Goal: Information Seeking & Learning: Learn about a topic

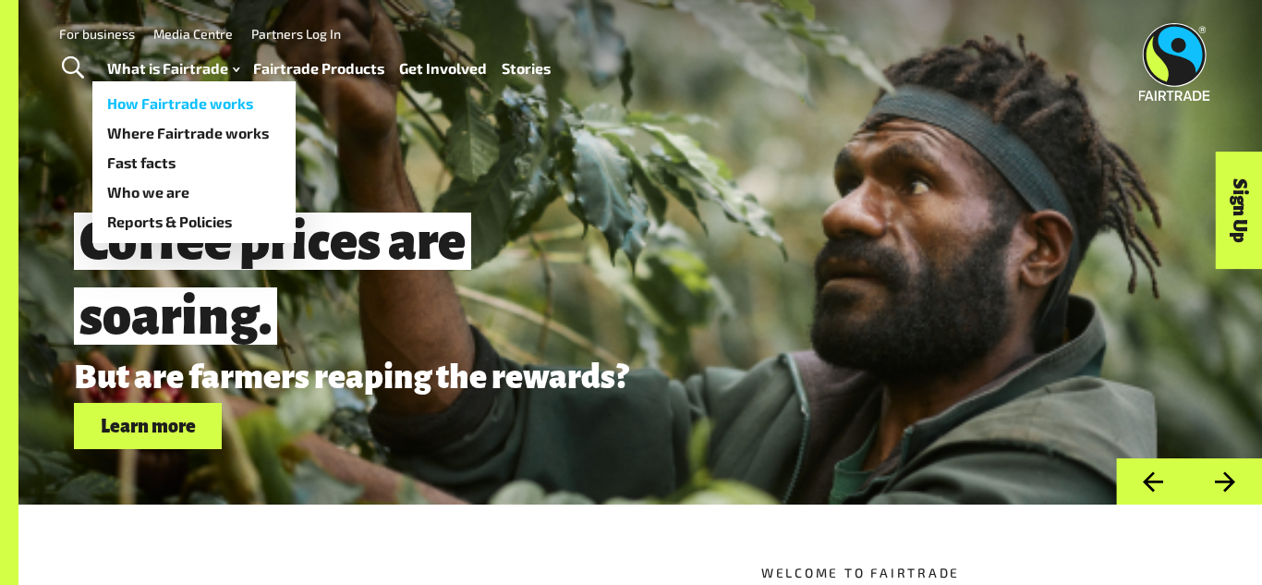
click at [162, 106] on link "How Fairtrade works" at bounding box center [193, 104] width 203 height 30
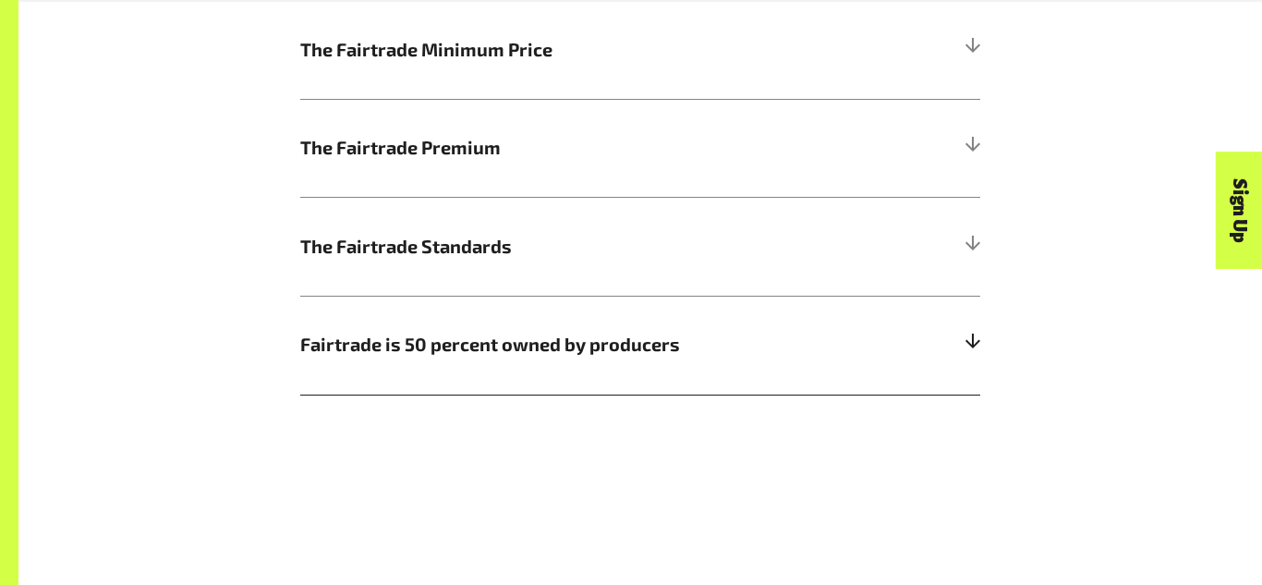
scroll to position [1084, 0]
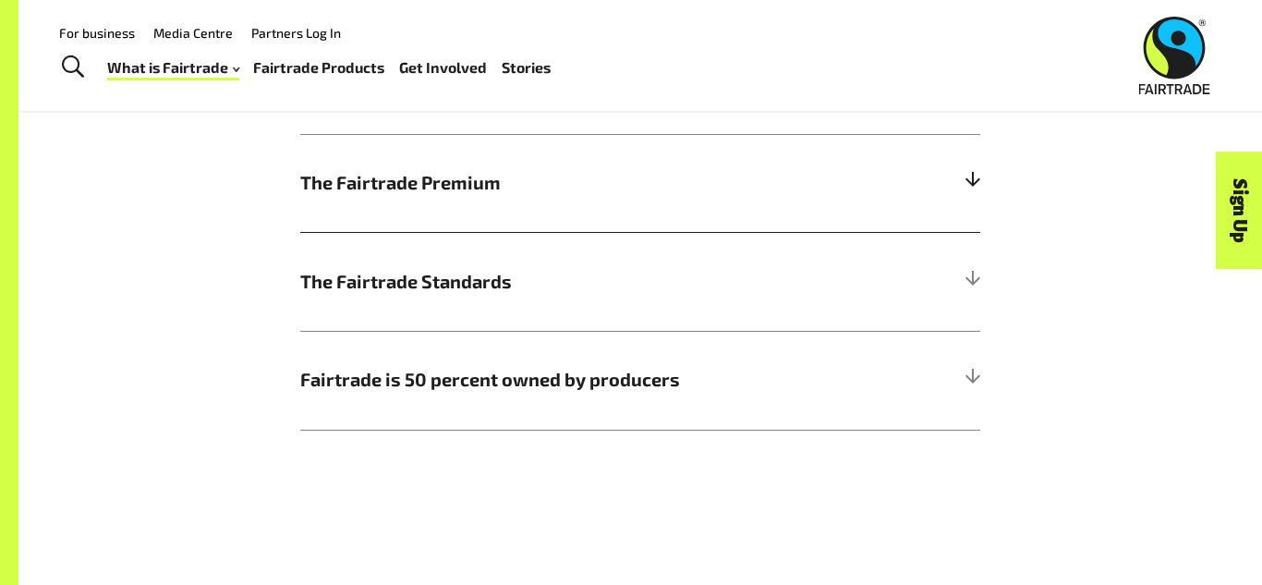
click at [961, 177] on h5 "The Fairtrade Premium" at bounding box center [640, 183] width 680 height 99
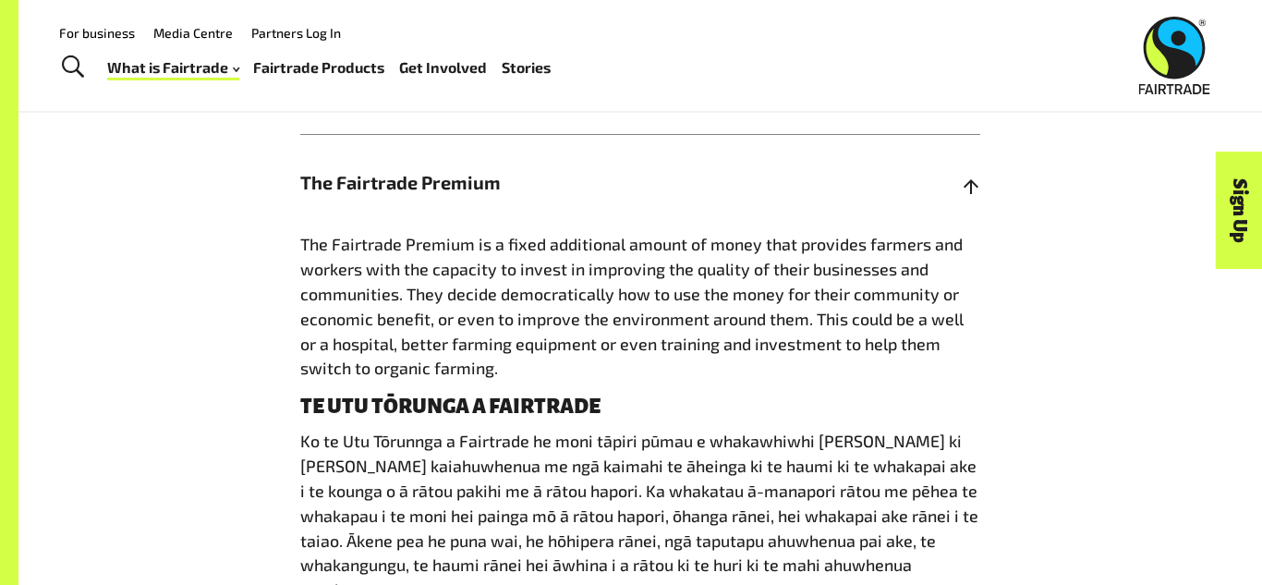
click at [896, 180] on h5 "The Fairtrade Premium" at bounding box center [640, 183] width 680 height 99
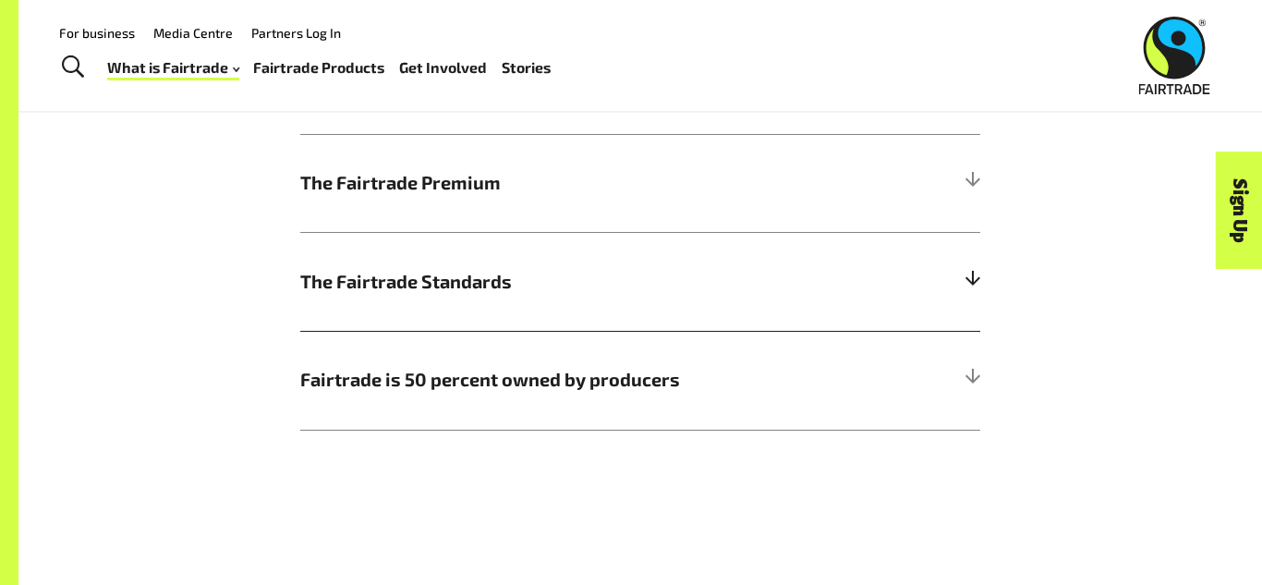
click at [910, 304] on h5 "The Fairtrade Standards" at bounding box center [640, 281] width 680 height 99
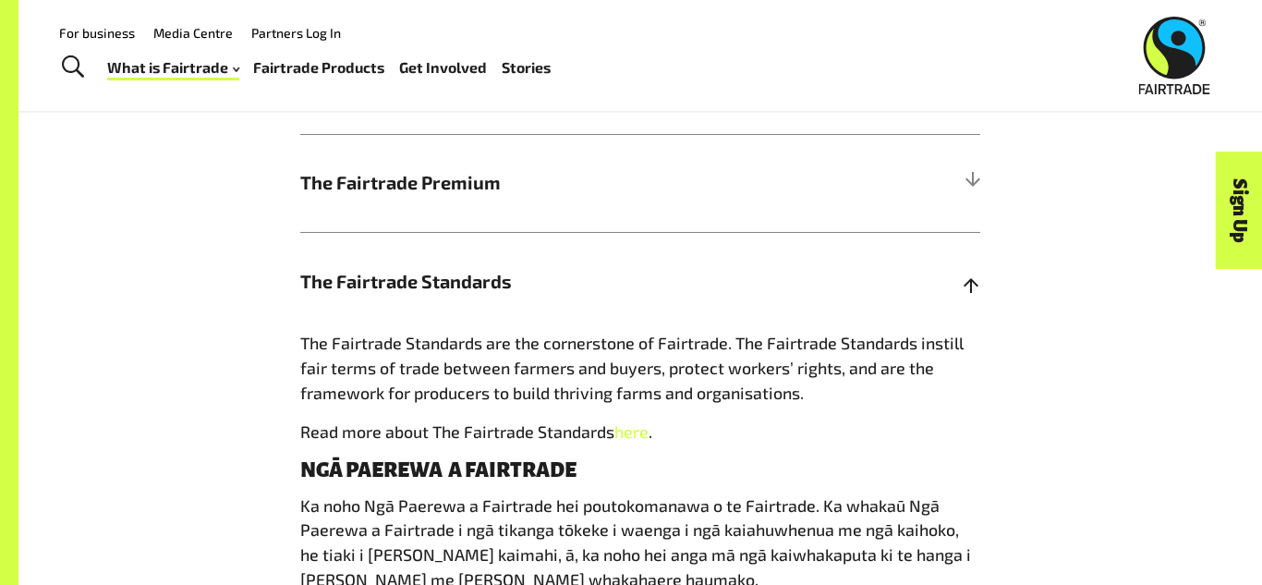
click at [910, 304] on h5 "The Fairtrade Standards" at bounding box center [640, 281] width 680 height 99
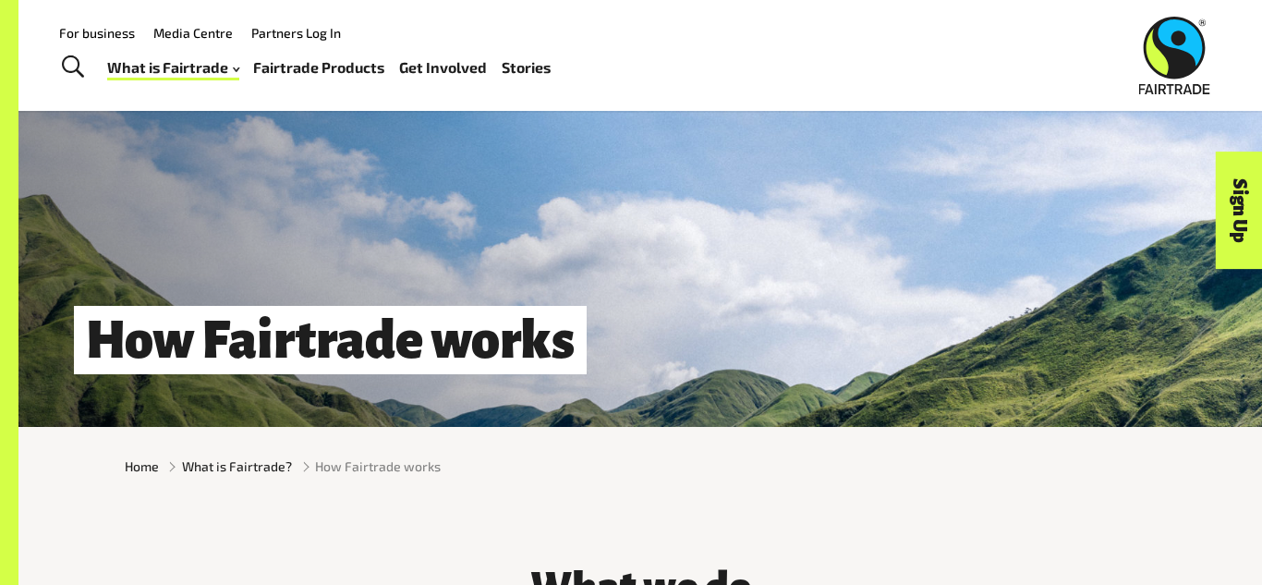
scroll to position [0, 0]
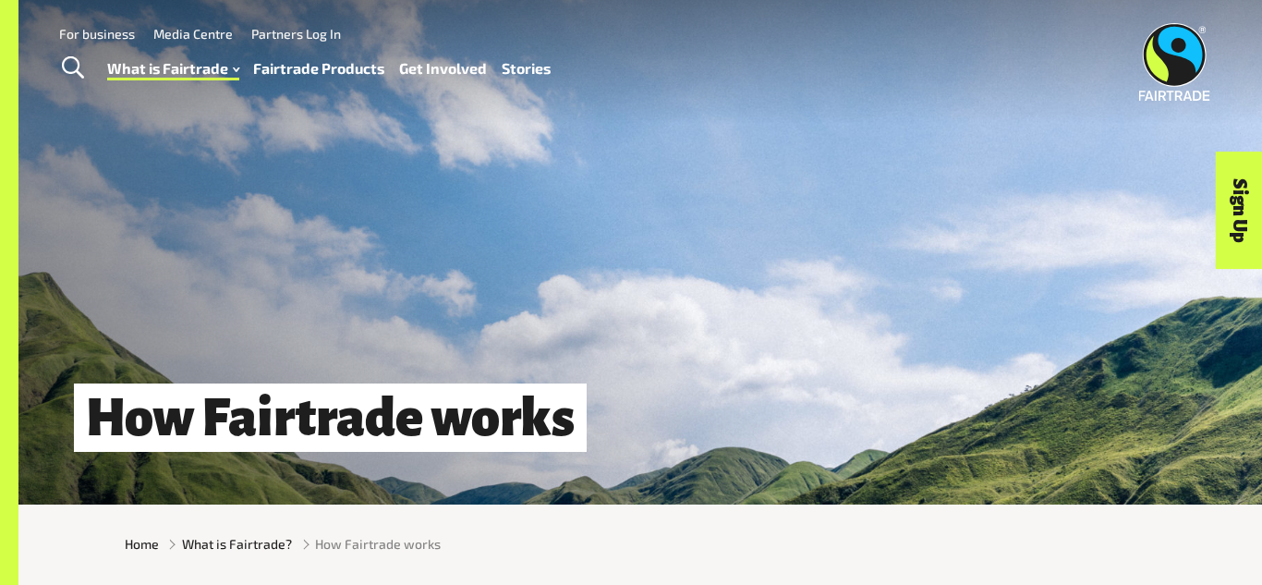
drag, startPoint x: 400, startPoint y: 28, endPoint x: 367, endPoint y: 70, distance: 54.0
click at [401, 46] on div "For business Media Centre Partners Log In What is Fairtrade How Fairtrade works…" at bounding box center [453, 55] width 825 height 71
click at [309, 183] on div "How Fairtrade works" at bounding box center [640, 252] width 1244 height 505
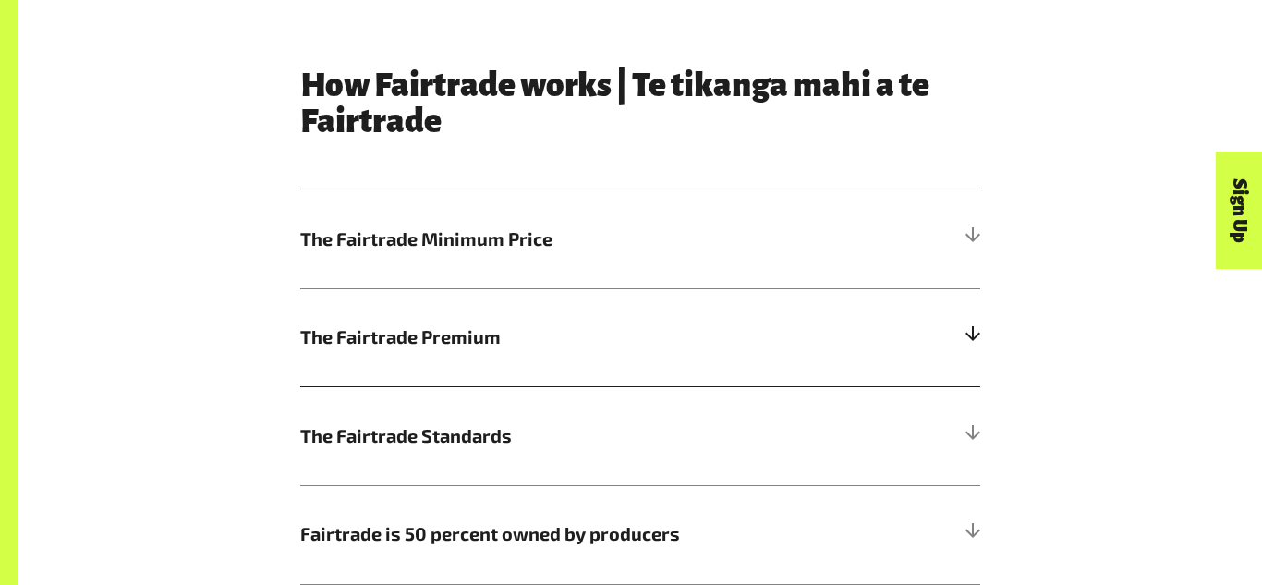
scroll to position [1035, 0]
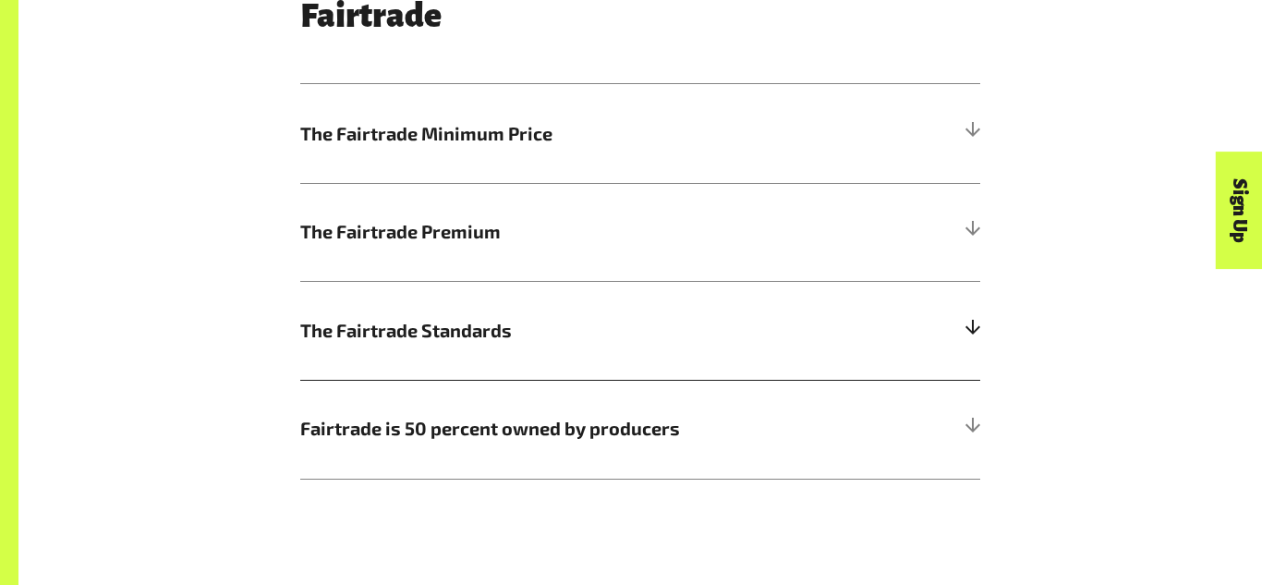
click at [539, 356] on h5 "The Fairtrade Standards" at bounding box center [640, 330] width 680 height 99
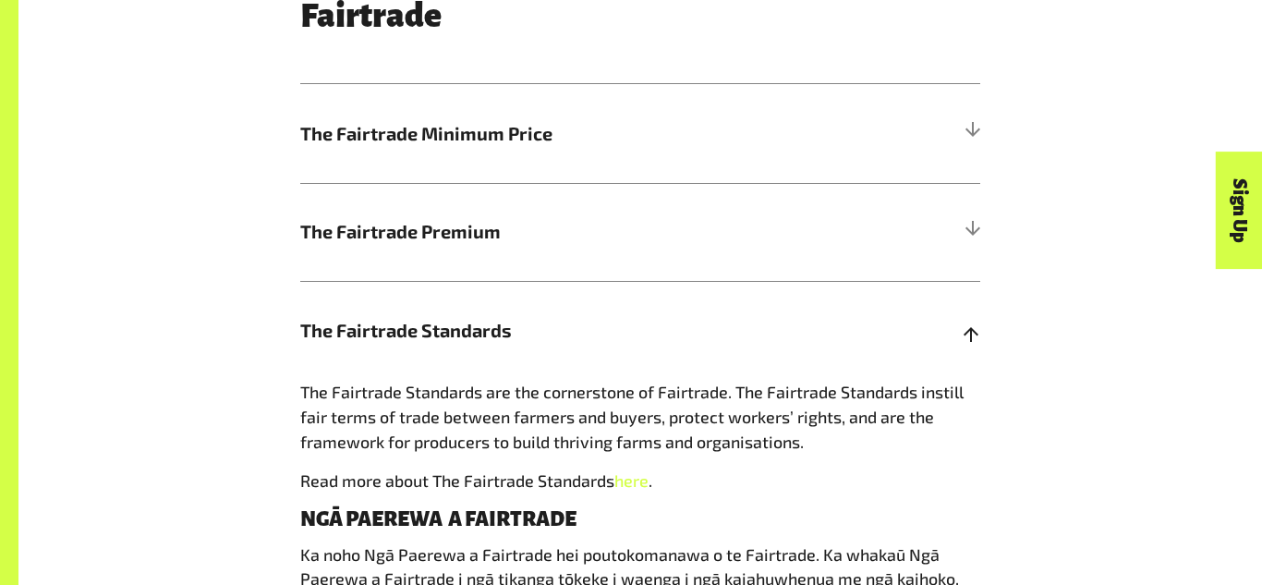
click at [460, 338] on span "The Fairtrade Standards" at bounding box center [555, 331] width 510 height 28
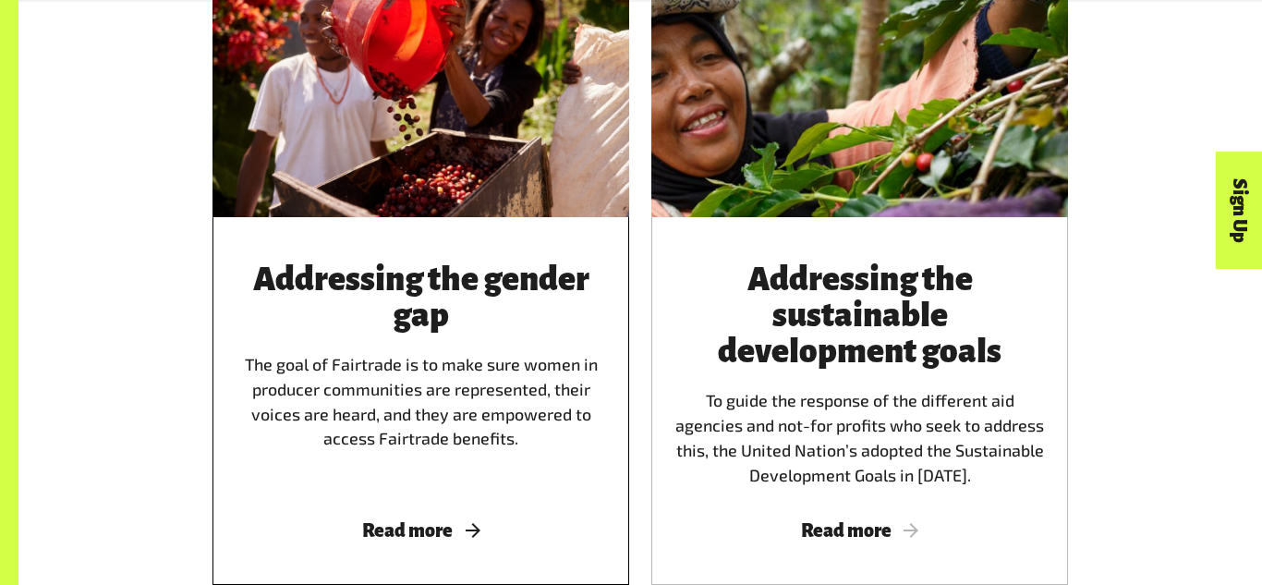
scroll to position [2070, 0]
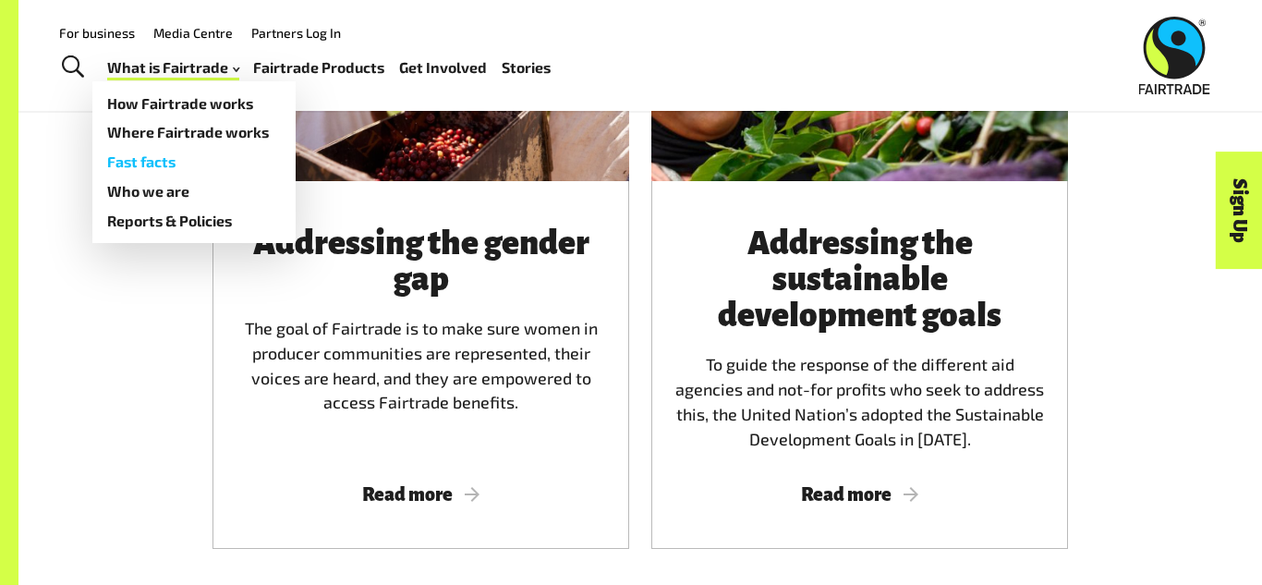
click at [177, 174] on link "Fast facts" at bounding box center [193, 162] width 203 height 30
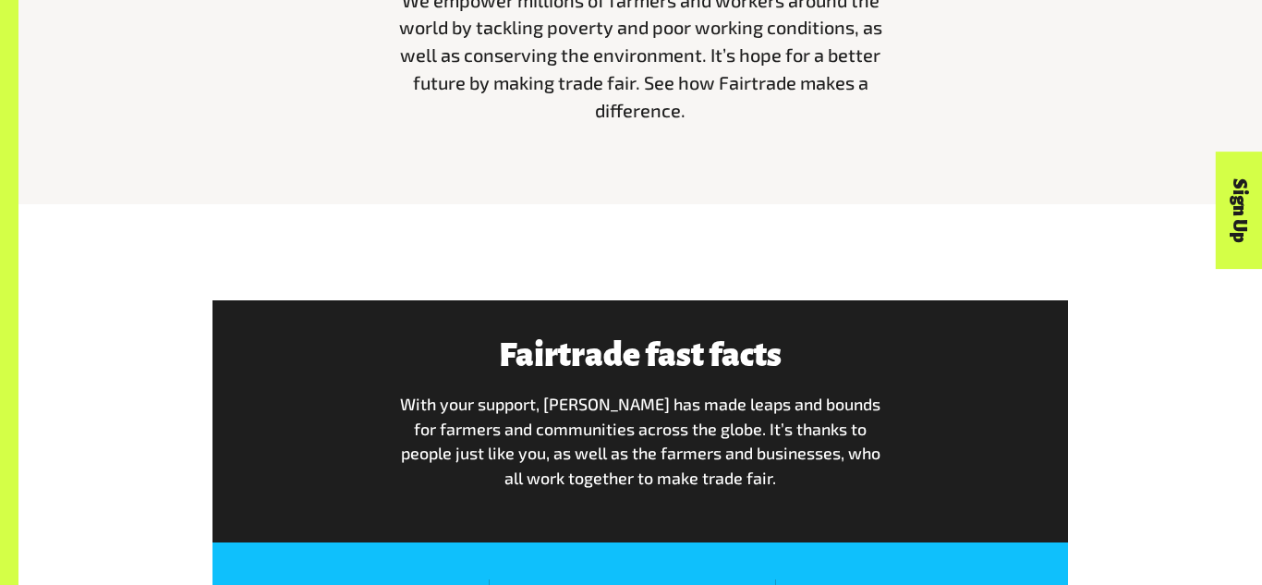
scroll to position [1035, 0]
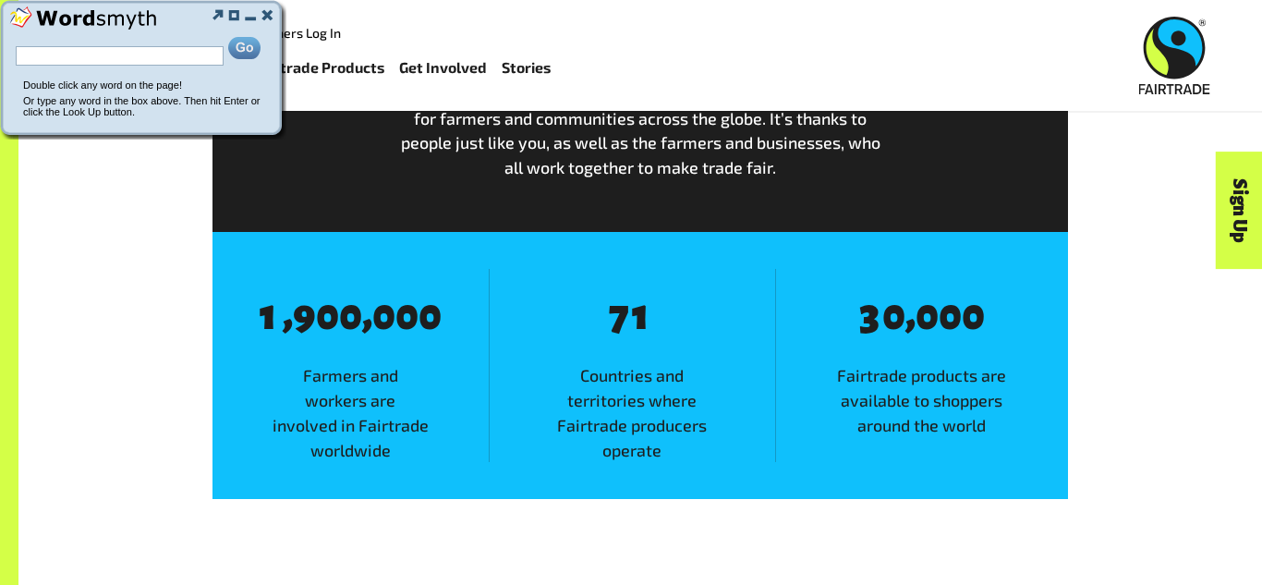
click at [126, 63] on input "text" at bounding box center [120, 55] width 208 height 19
type input "**********"
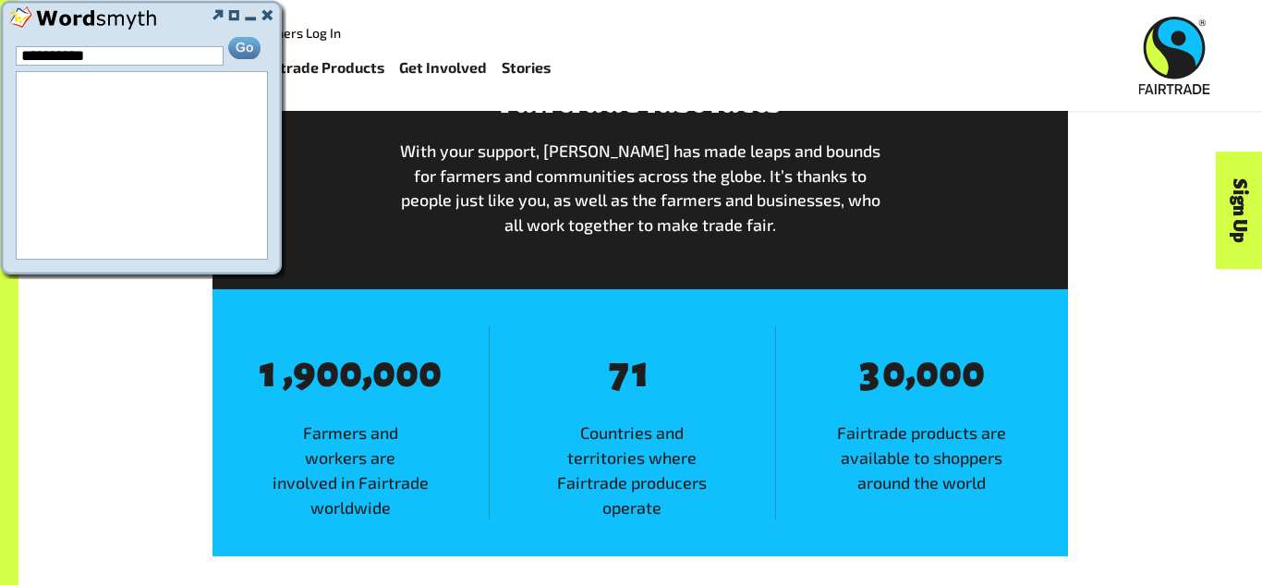
scroll to position [932, 0]
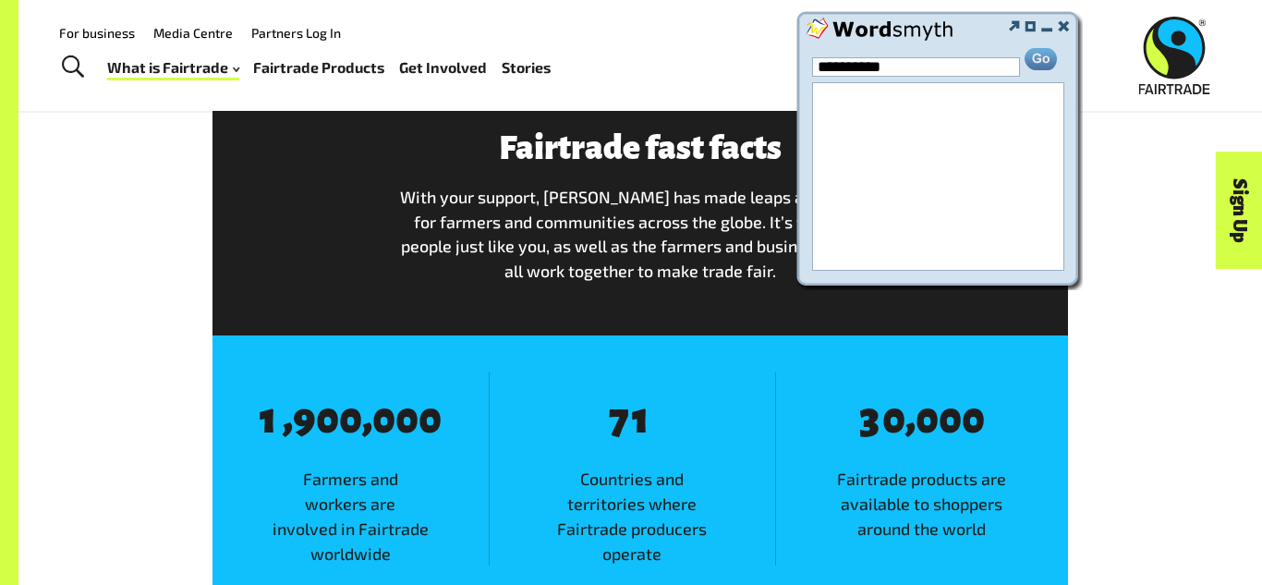
drag, startPoint x: 172, startPoint y: 23, endPoint x: 1071, endPoint y: 0, distance: 899.5
click at [987, 11] on td at bounding box center [896, 26] width 181 height 30
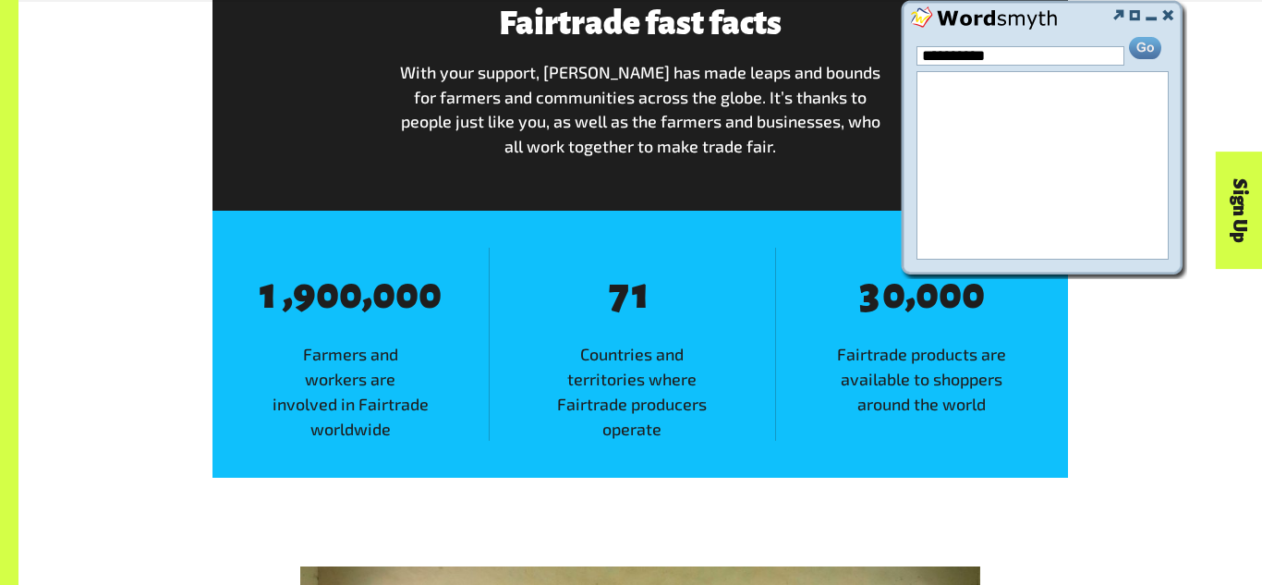
scroll to position [1139, 0]
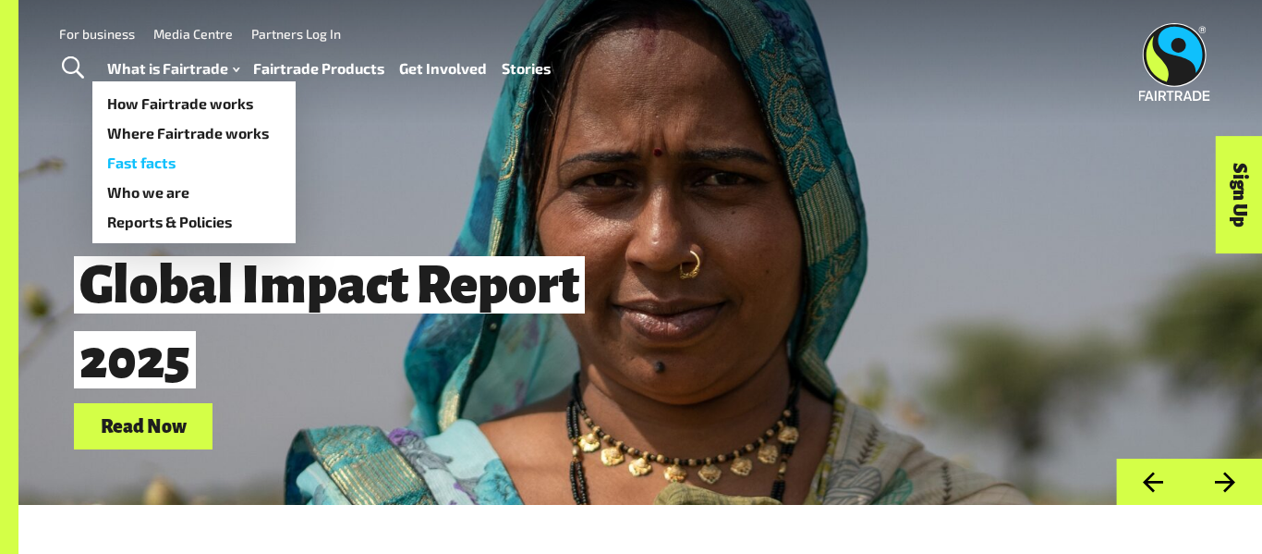
click at [163, 156] on link "Fast facts" at bounding box center [193, 163] width 203 height 30
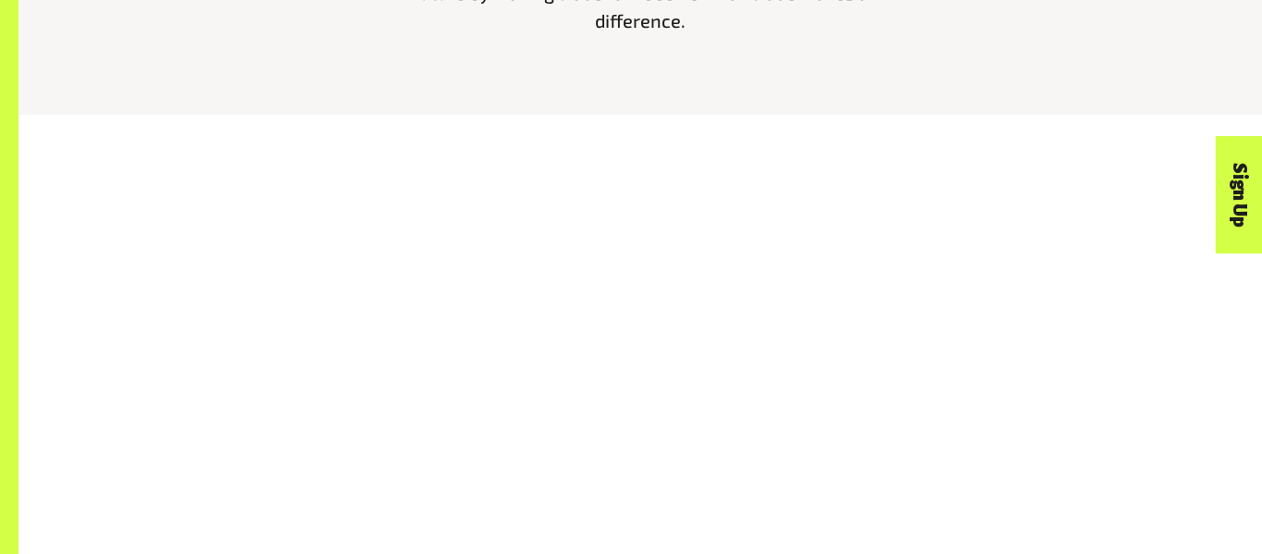
scroll to position [1035, 0]
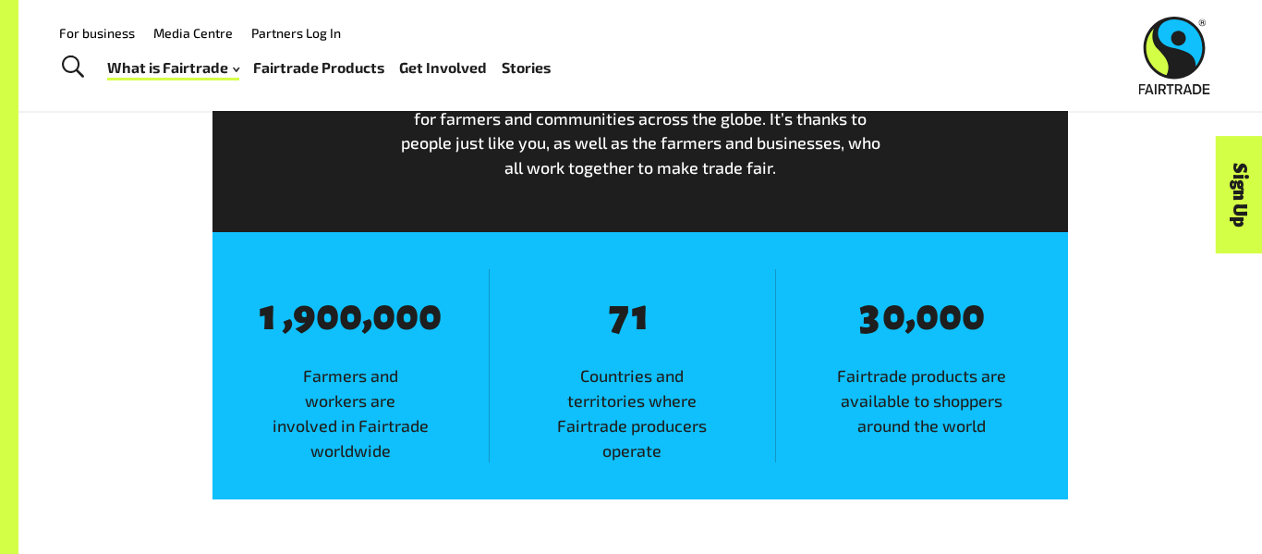
click at [139, 288] on div "Fairtrade fast facts With your support, Fairtrade has made leaps and bounds for…" at bounding box center [641, 244] width 1054 height 509
drag, startPoint x: 180, startPoint y: 38, endPoint x: 215, endPoint y: 43, distance: 35.6
click at [181, 40] on link "Media Centre" at bounding box center [192, 33] width 79 height 16
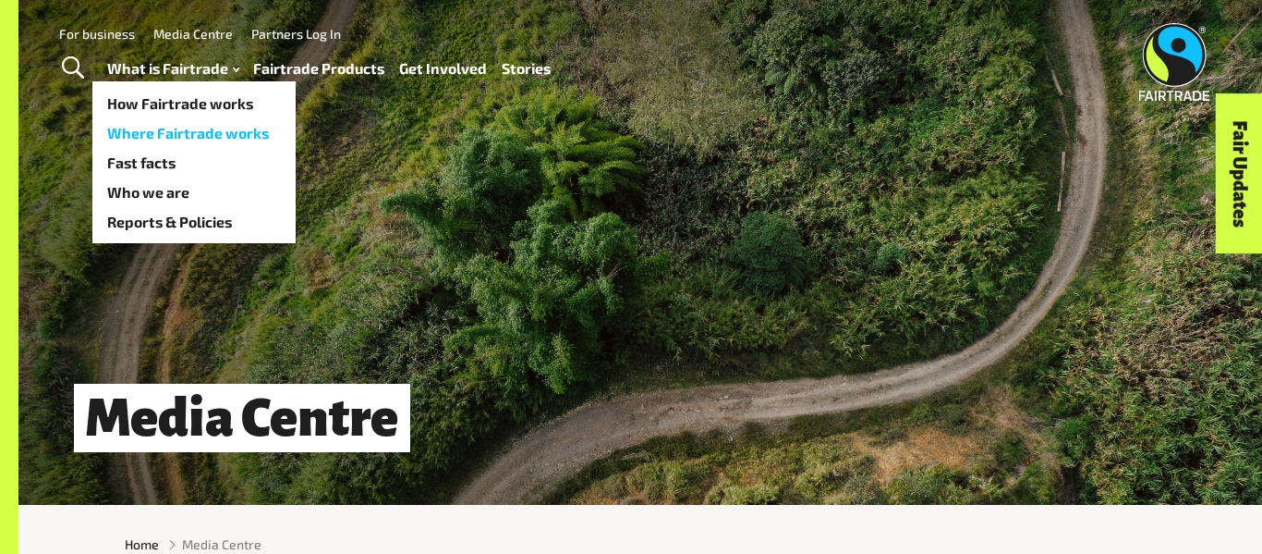
click at [159, 133] on link "Where Fairtrade works" at bounding box center [193, 133] width 203 height 30
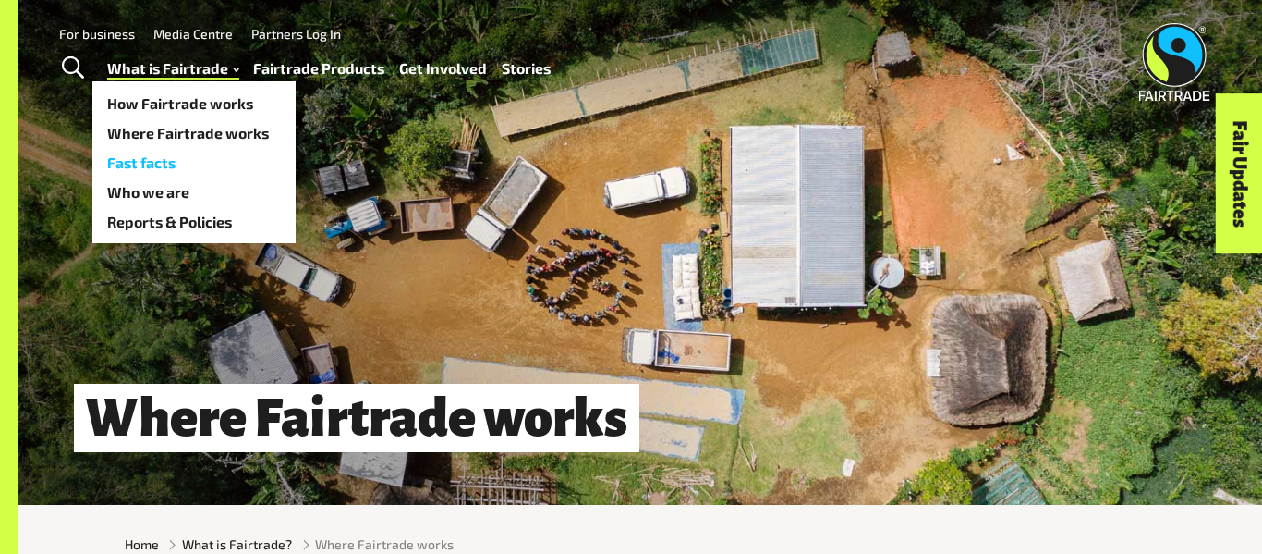
click at [137, 165] on link "Fast facts" at bounding box center [193, 163] width 203 height 30
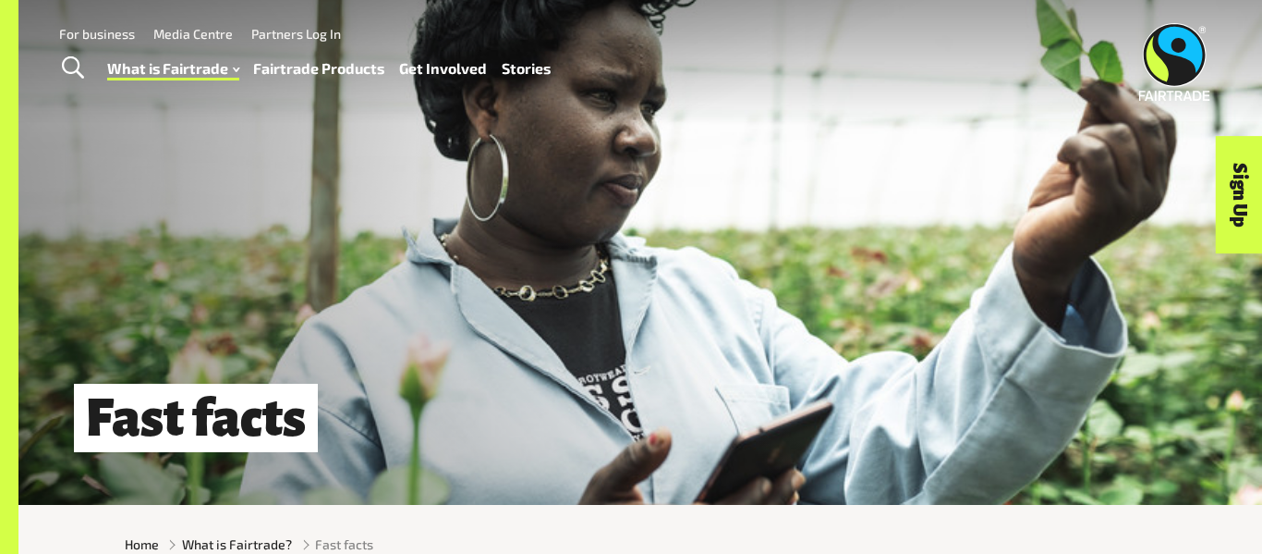
click at [318, 39] on link "Partners Log In" at bounding box center [296, 34] width 90 height 16
click at [99, 36] on link "For business" at bounding box center [97, 34] width 76 height 16
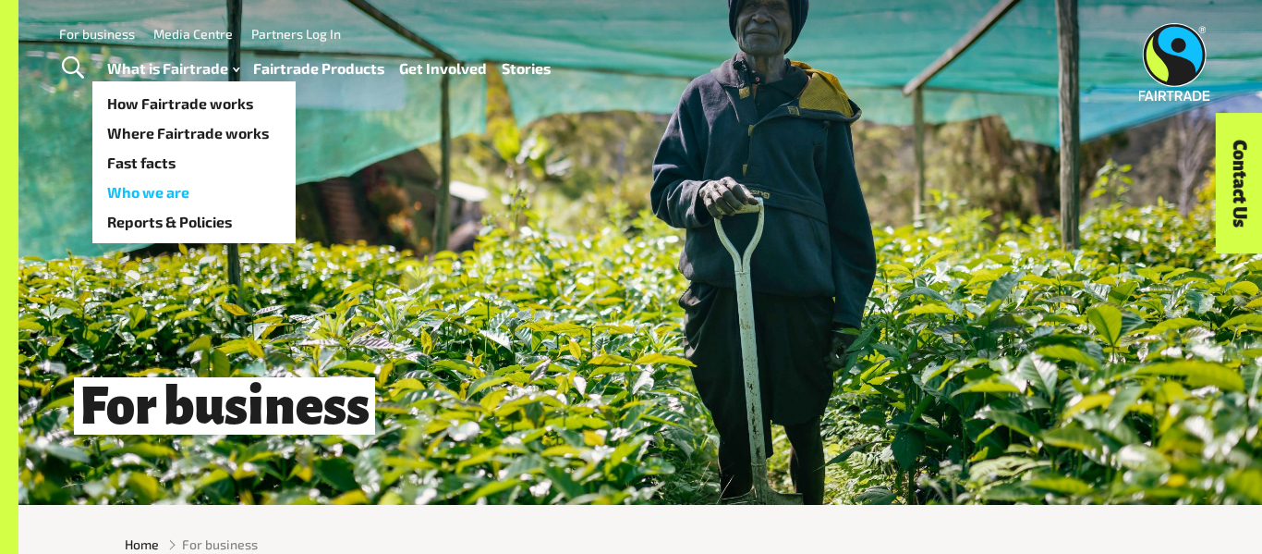
click at [167, 187] on link "Who we are" at bounding box center [193, 192] width 203 height 30
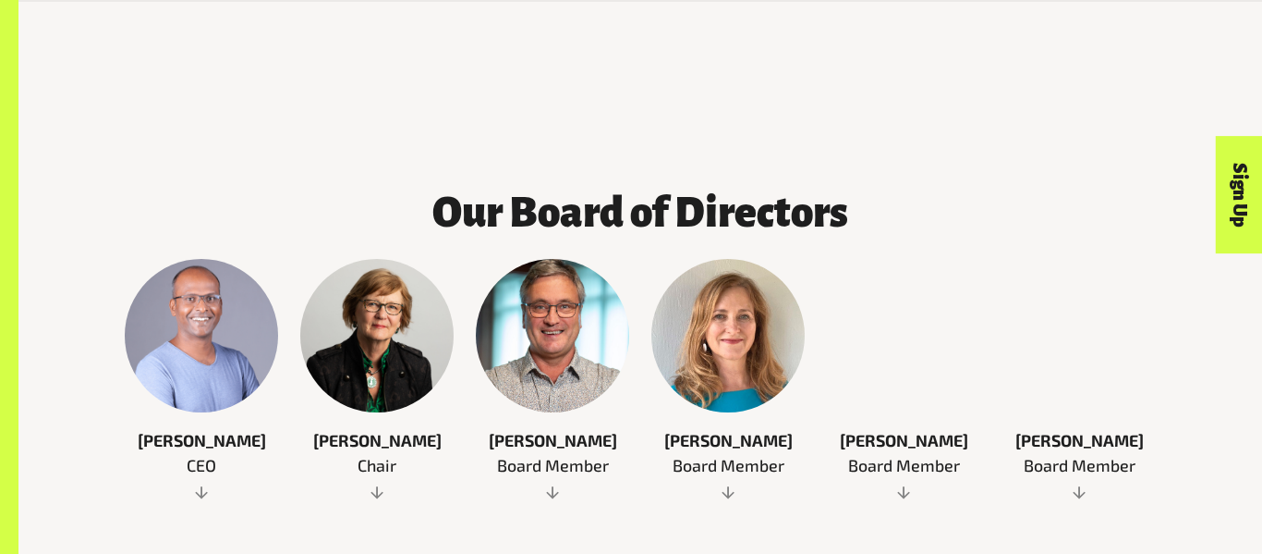
scroll to position [1035, 0]
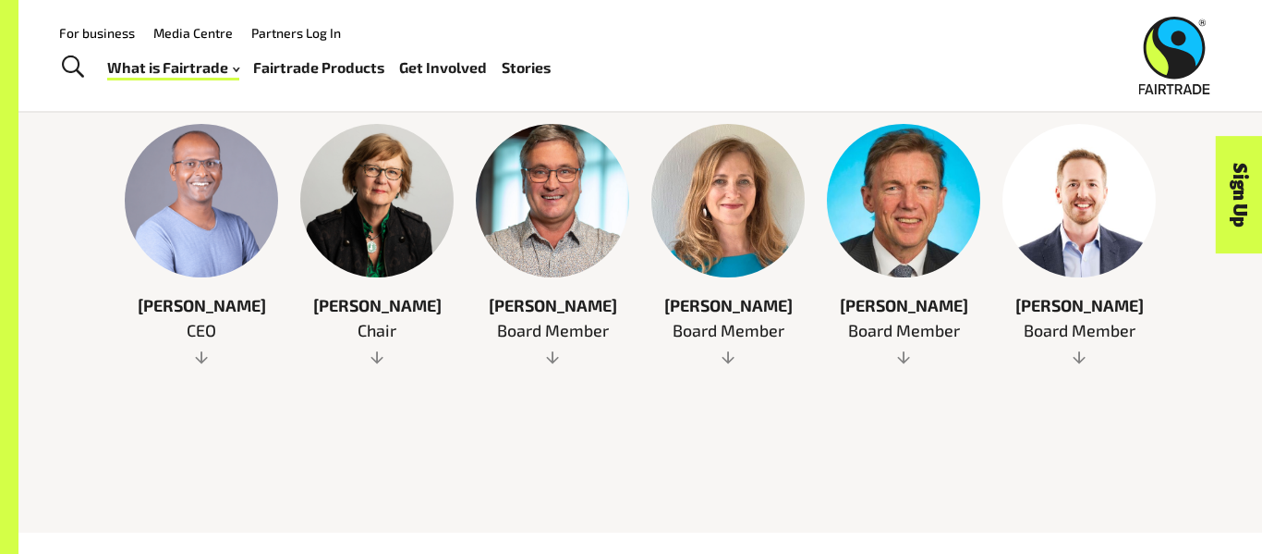
click at [200, 361] on span at bounding box center [201, 356] width 153 height 18
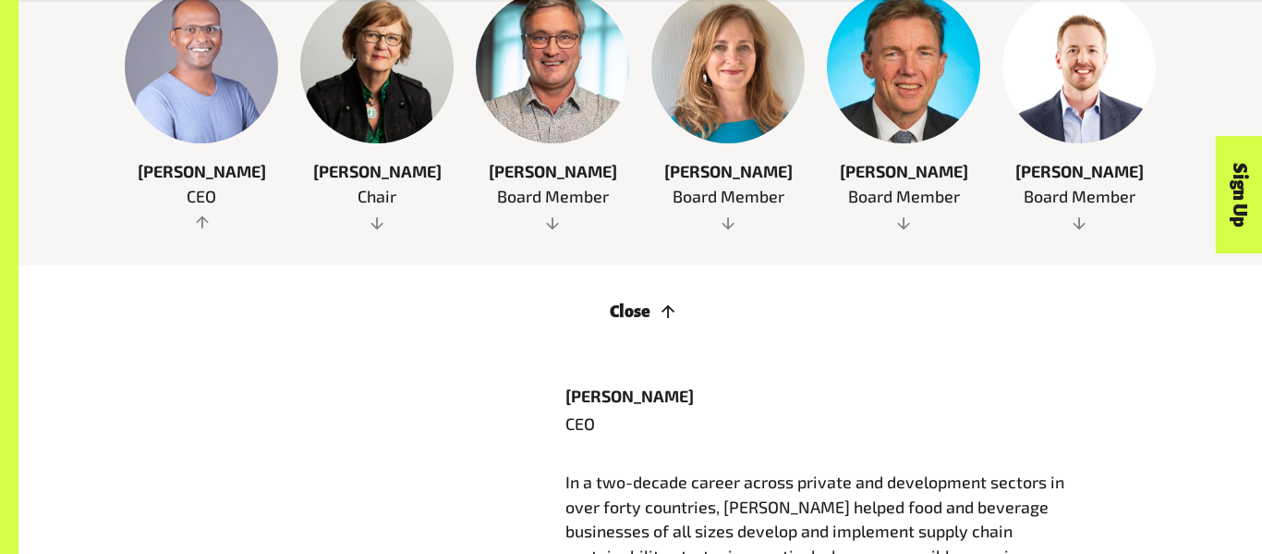
scroll to position [1346, 0]
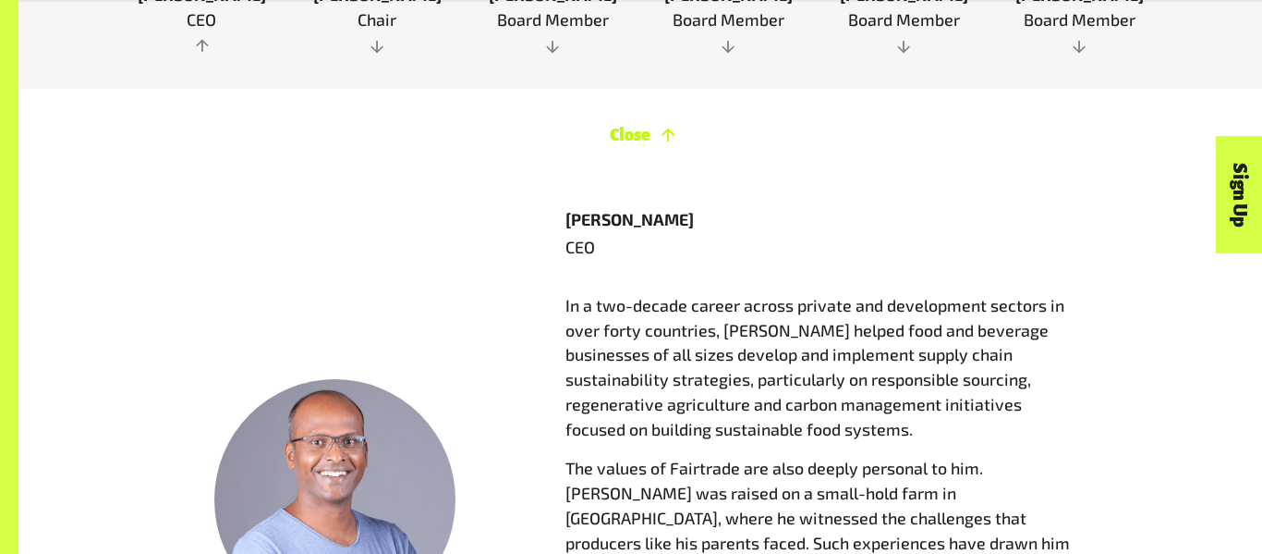
click at [657, 137] on link "Close" at bounding box center [642, 135] width 64 height 18
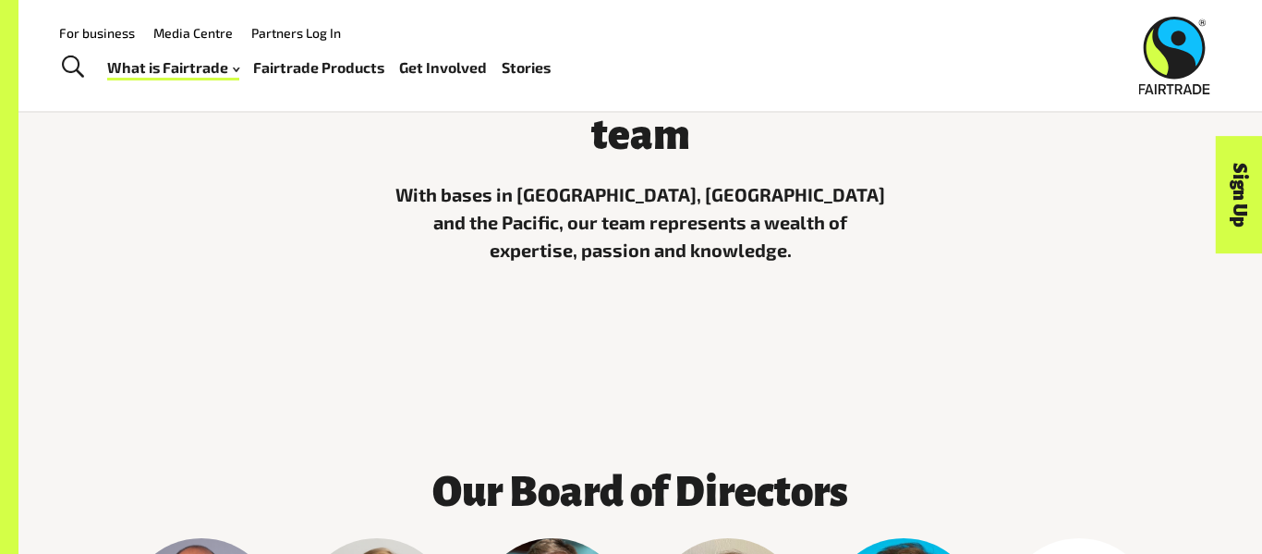
scroll to position [0, 0]
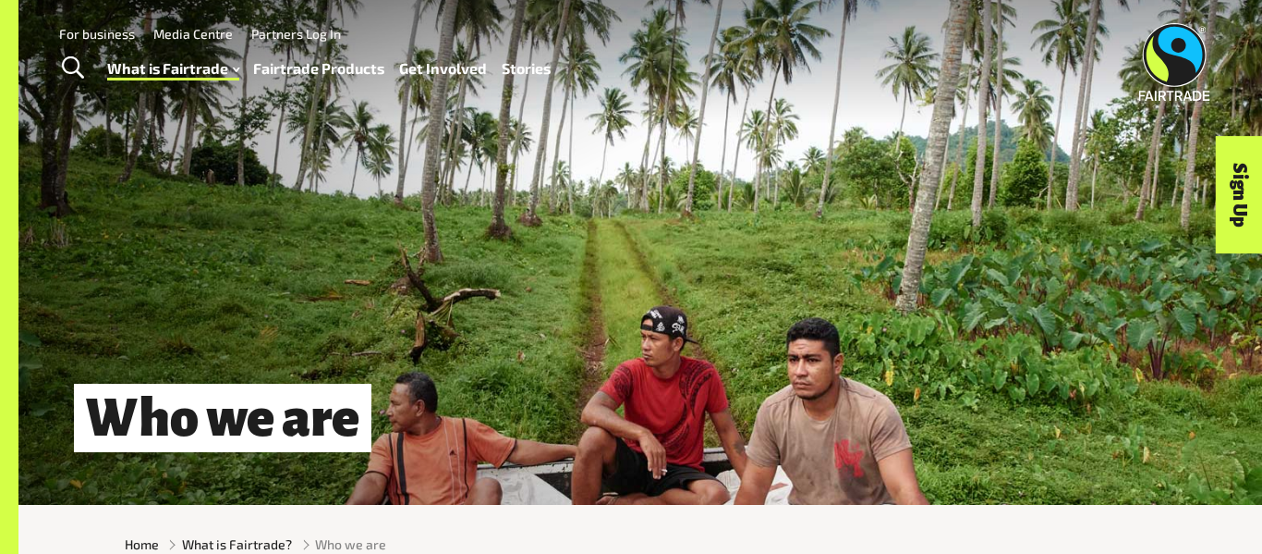
click at [313, 62] on link "Fairtrade Products" at bounding box center [318, 68] width 131 height 27
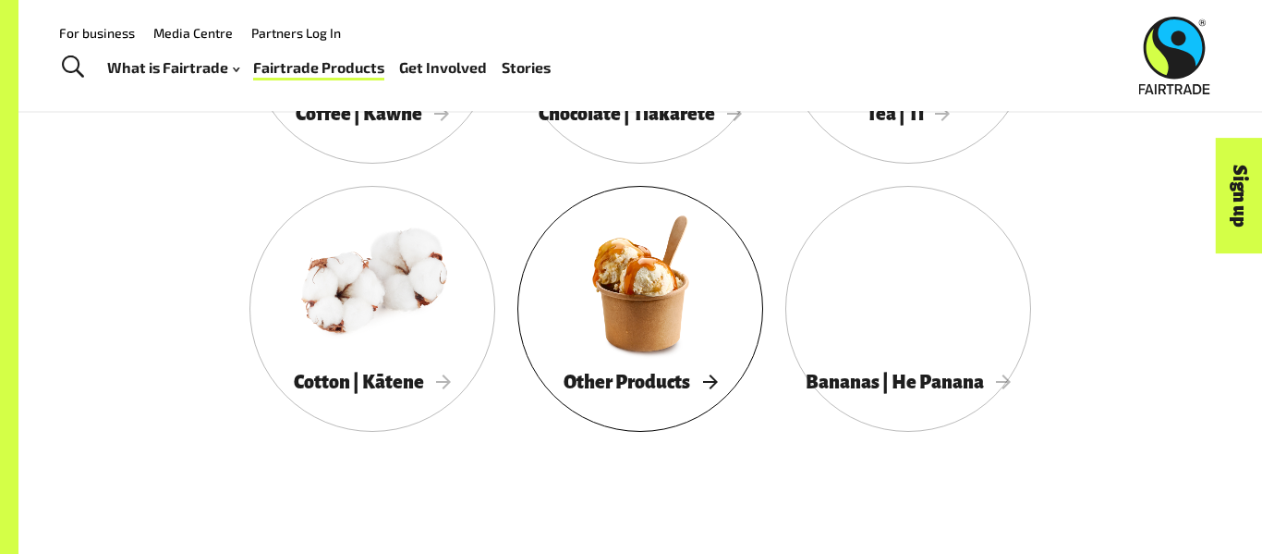
scroll to position [1139, 0]
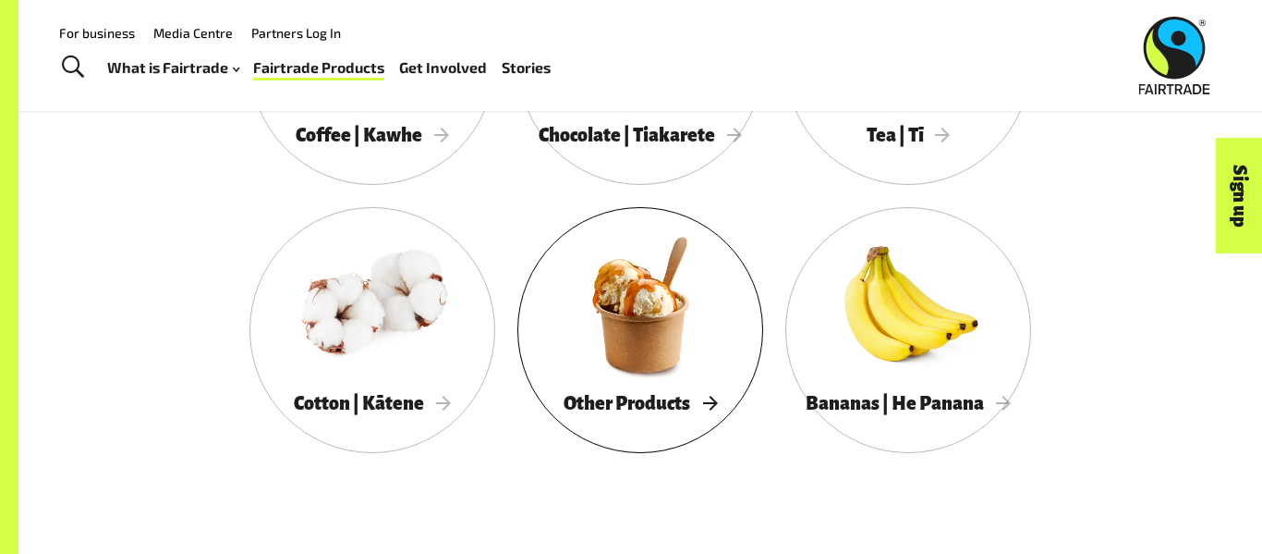
click at [578, 286] on div at bounding box center [641, 305] width 246 height 160
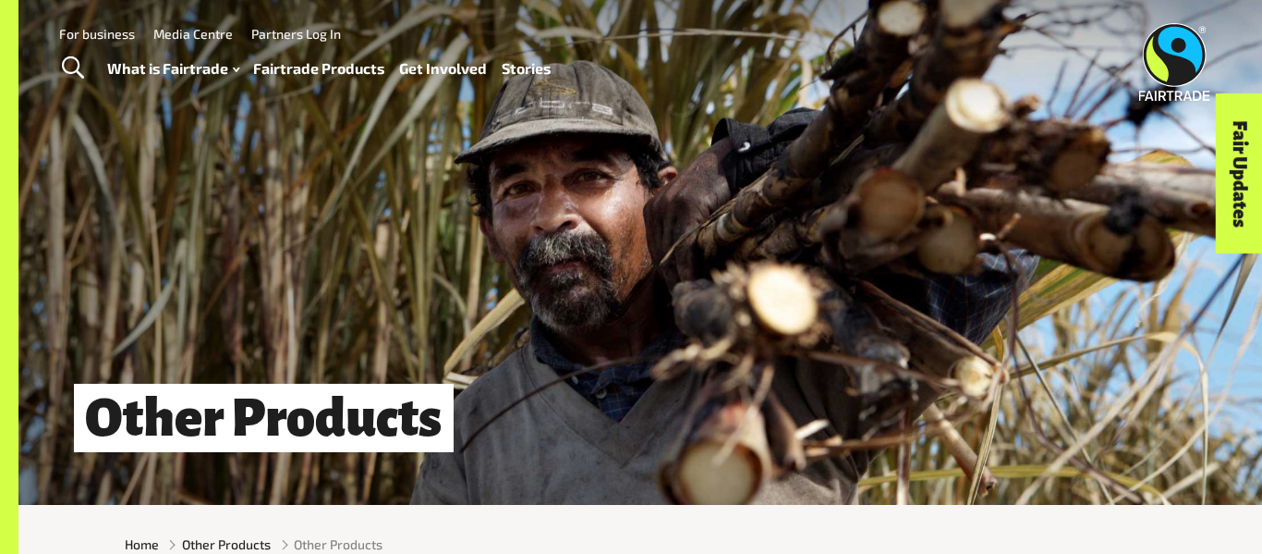
click at [338, 59] on link "Fairtrade Products" at bounding box center [318, 68] width 131 height 27
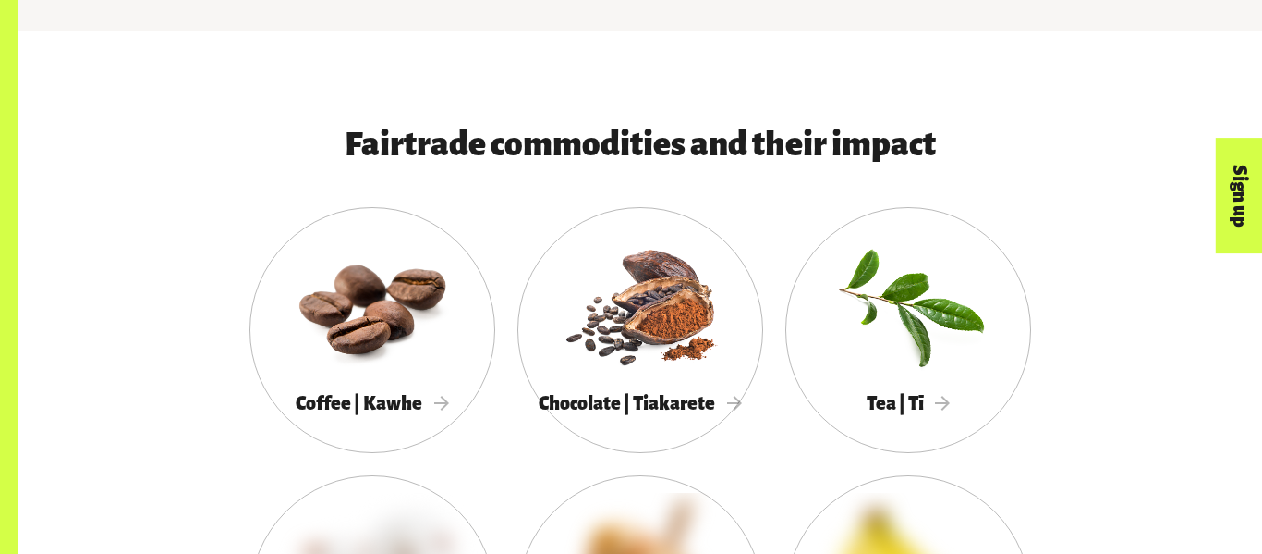
scroll to position [1035, 0]
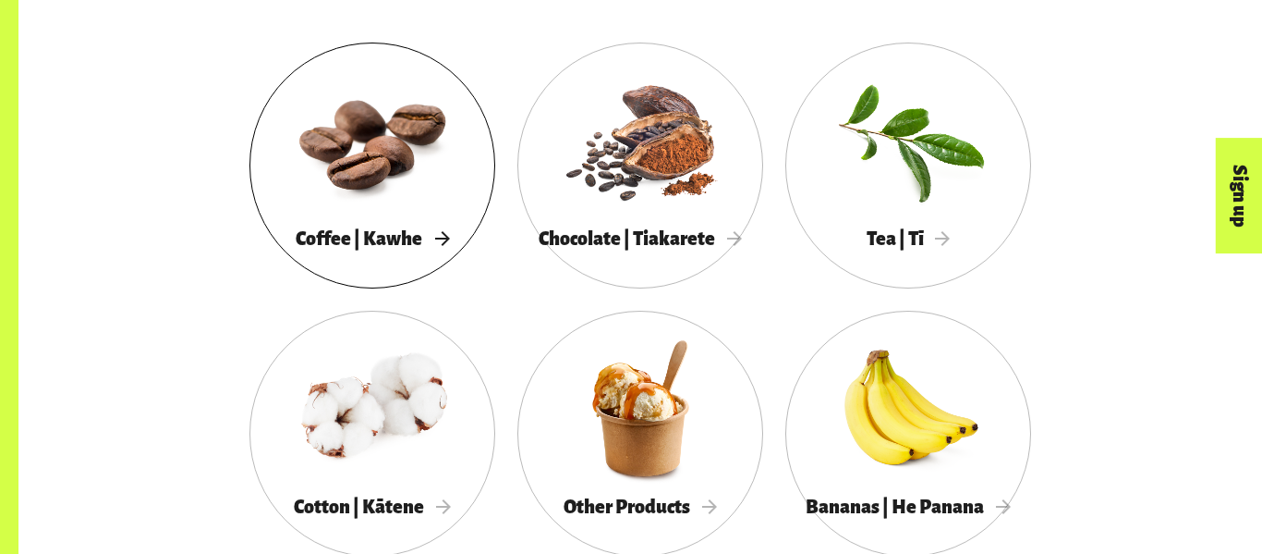
click at [391, 201] on div at bounding box center [373, 140] width 246 height 160
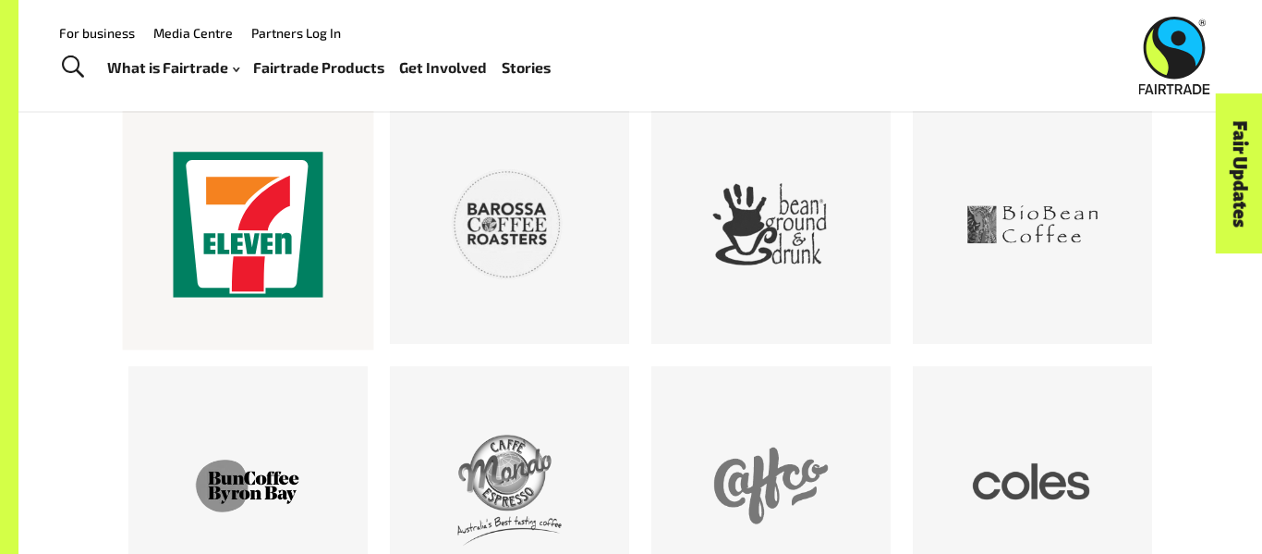
scroll to position [932, 0]
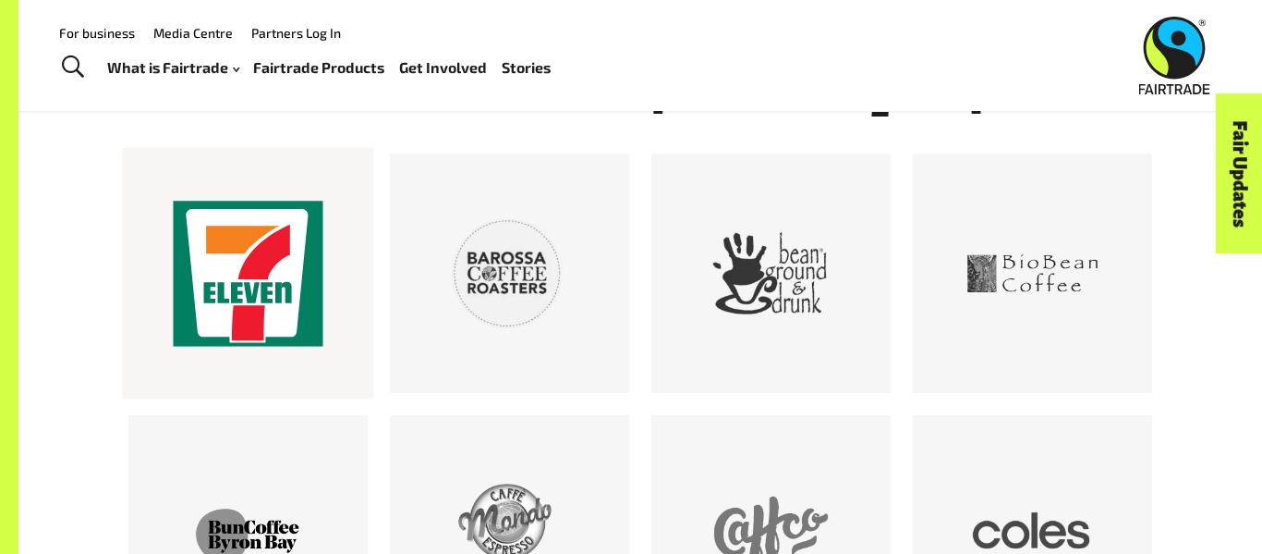
click at [292, 215] on div at bounding box center [248, 274] width 151 height 151
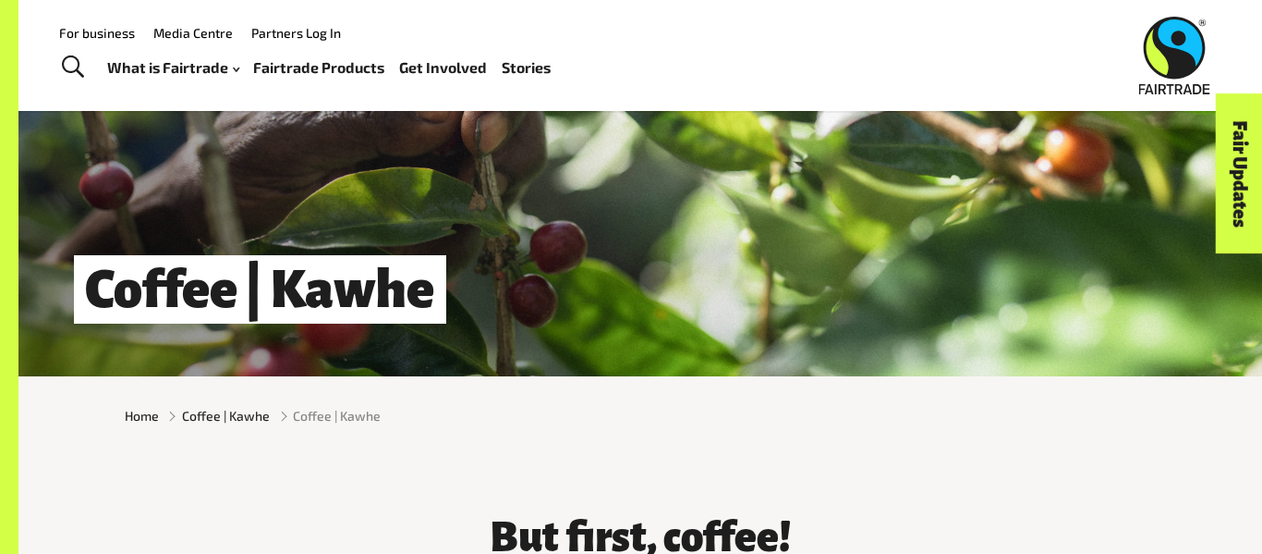
scroll to position [0, 0]
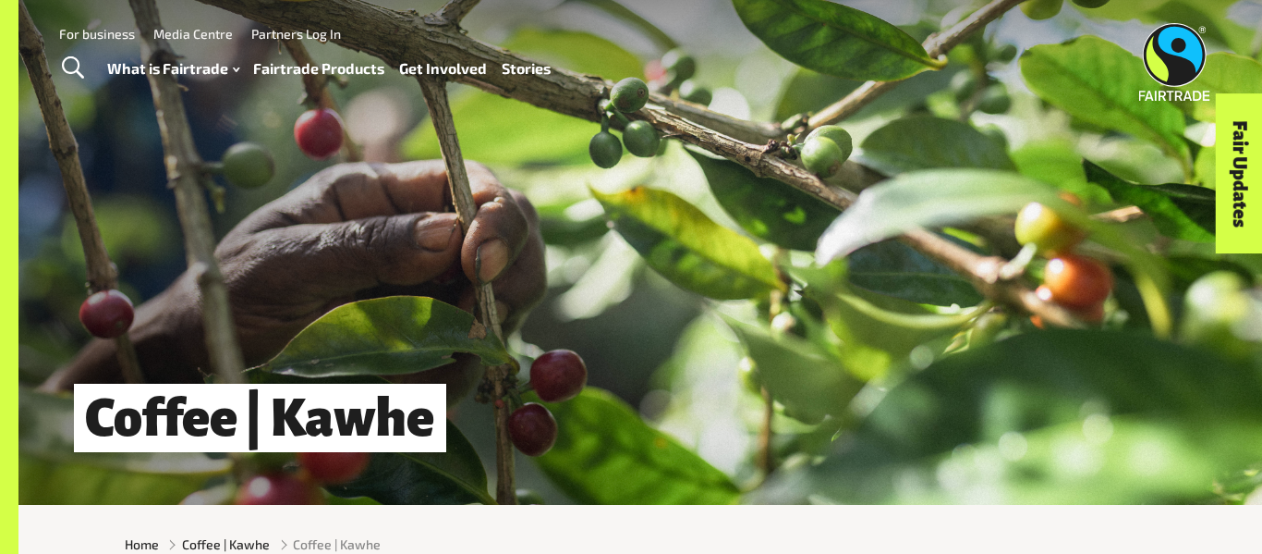
click at [334, 70] on link "Fairtrade Products" at bounding box center [318, 68] width 131 height 27
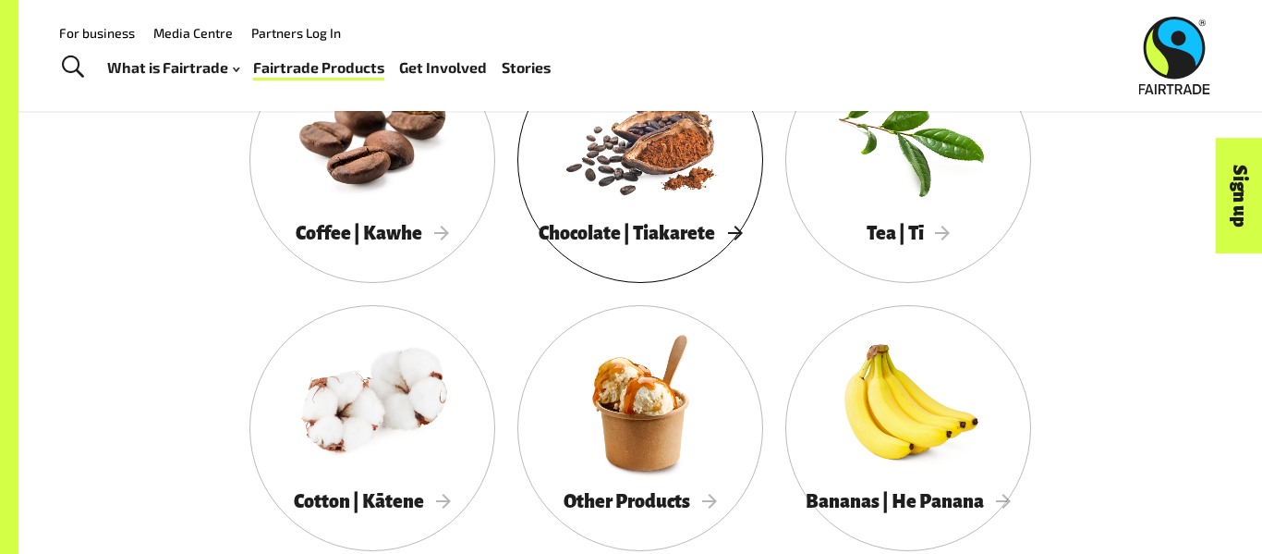
scroll to position [1035, 0]
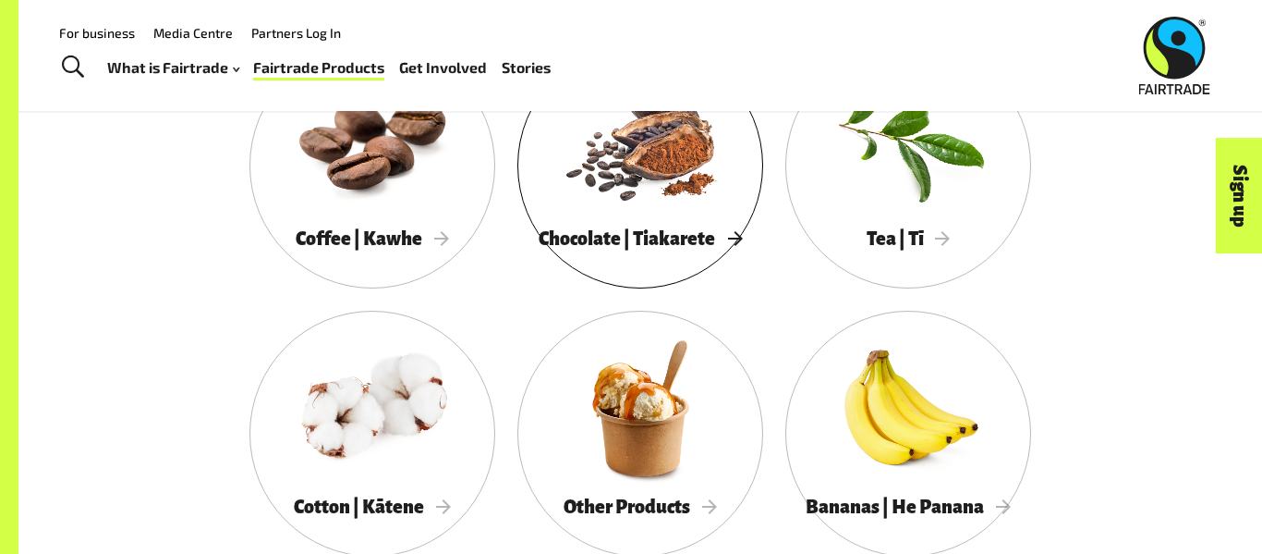
click at [625, 149] on div at bounding box center [641, 140] width 246 height 160
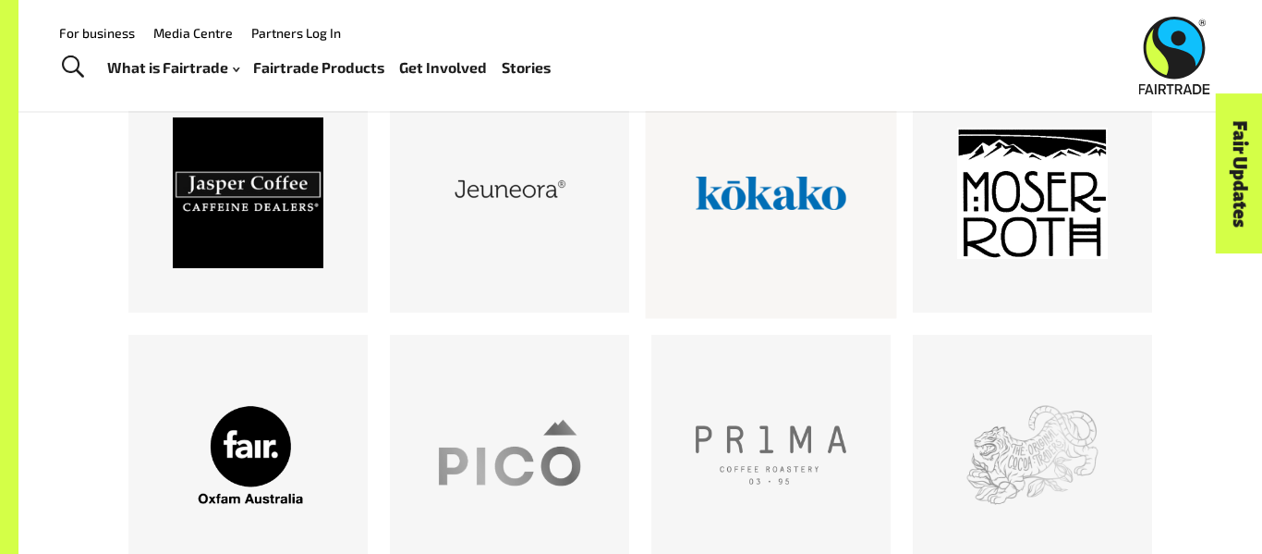
scroll to position [1346, 0]
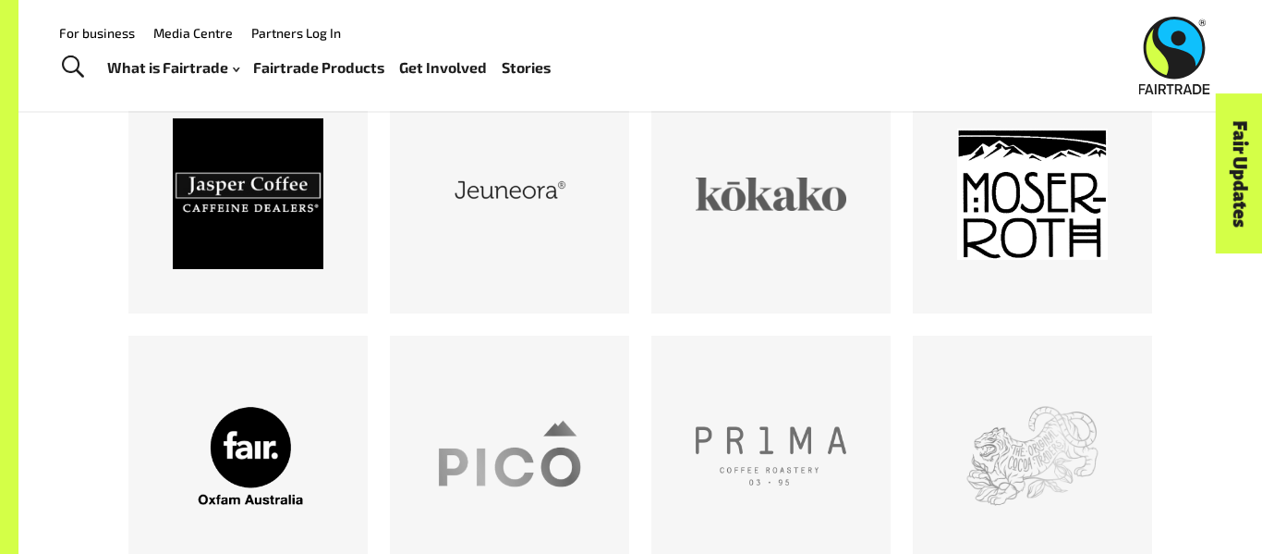
click at [322, 63] on link "Fairtrade Products" at bounding box center [318, 68] width 131 height 27
